Goal: Task Accomplishment & Management: Use online tool/utility

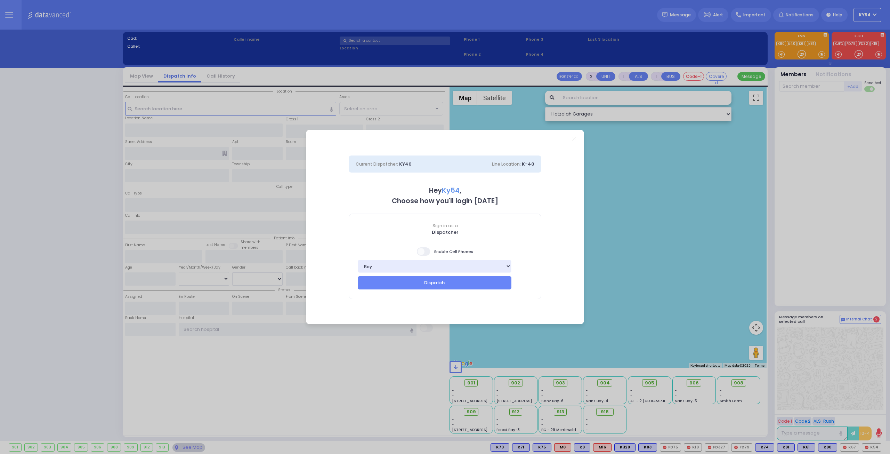
click at [422, 252] on span at bounding box center [424, 251] width 14 height 8
click at [70, 247] on input "checkbox" at bounding box center [70, 247] width 0 height 0
click at [421, 284] on button "Dispatch" at bounding box center [435, 282] width 154 height 13
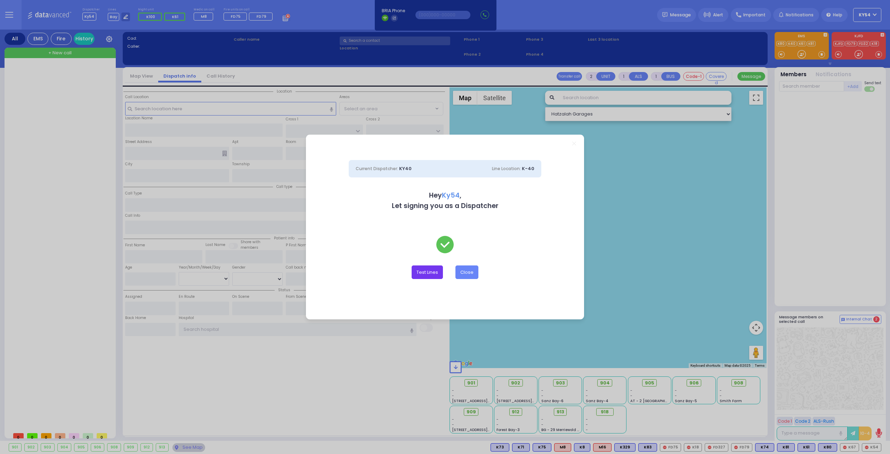
click at [425, 273] on button "Test Lines" at bounding box center [427, 271] width 31 height 13
type input "8457831212"
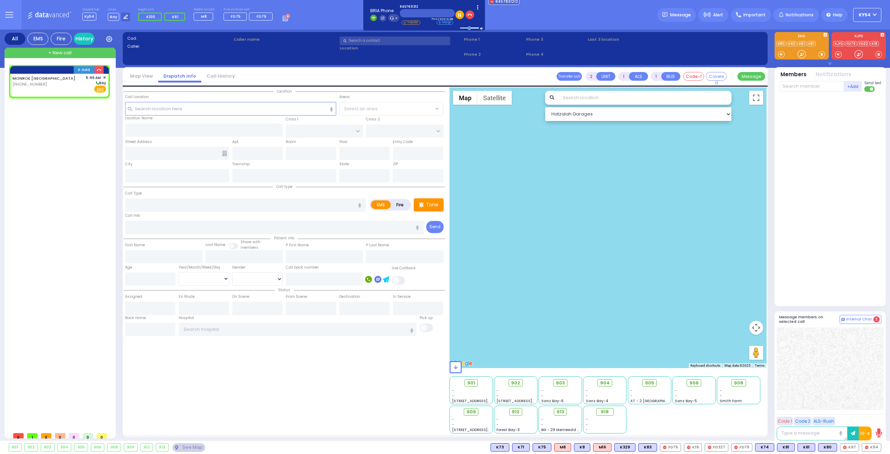
select select
radio input "true"
select select
type input "05:46"
select select "Hatzalah Garages"
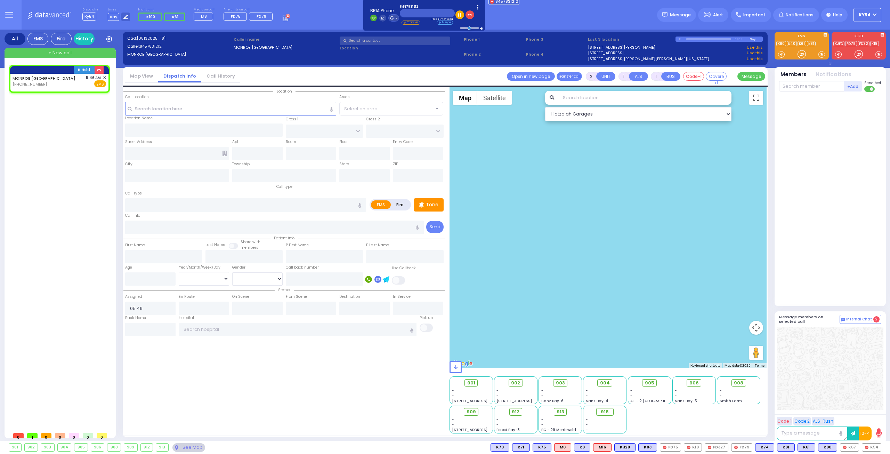
select select
radio input "true"
select select
select select "Hatzalah Garages"
click at [470, 16] on icon "button" at bounding box center [469, 15] width 5 height 5
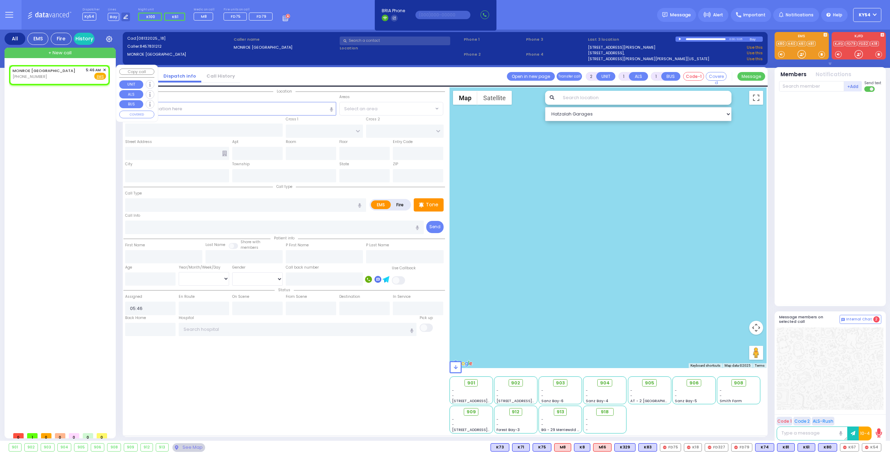
click at [105, 70] on span "✕" at bounding box center [104, 70] width 3 height 6
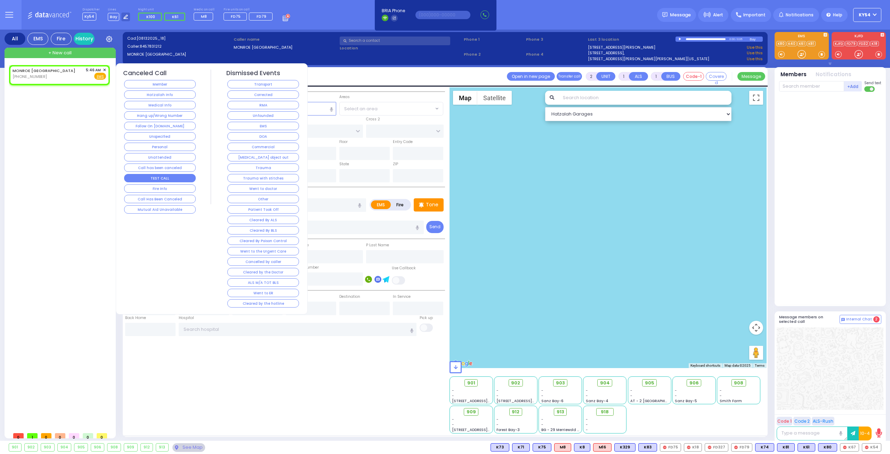
click at [143, 175] on button "TEST CALL" at bounding box center [160, 178] width 72 height 8
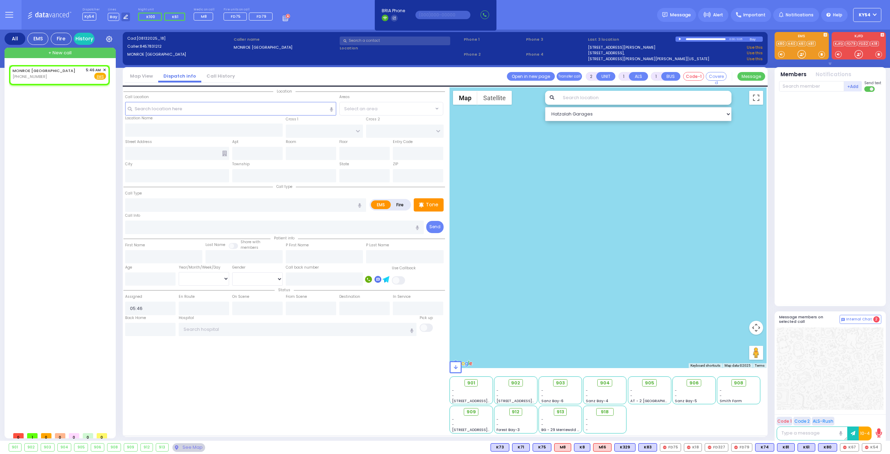
select select
radio input "true"
select select
click at [74, 161] on div "MONROE [GEOGRAPHIC_DATA] [PHONE_NUMBER] 5:46 AM ✕ EMS" at bounding box center [61, 246] width 104 height 363
